Goal: Task Accomplishment & Management: Complete application form

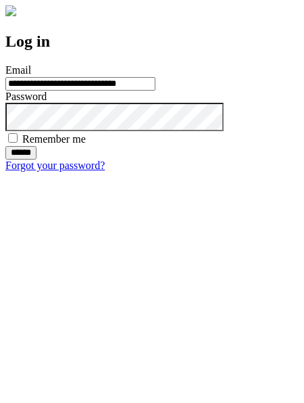
type input "**********"
click at [36, 159] on input "******" at bounding box center [20, 153] width 31 height 14
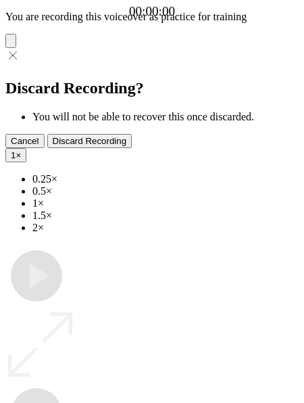
type input "**********"
